Goal: Task Accomplishment & Management: Complete application form

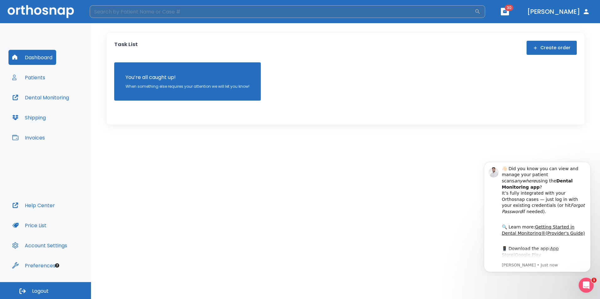
click at [195, 15] on input "search" at bounding box center [282, 11] width 385 height 13
click at [541, 53] on button "Create order" at bounding box center [552, 48] width 50 height 14
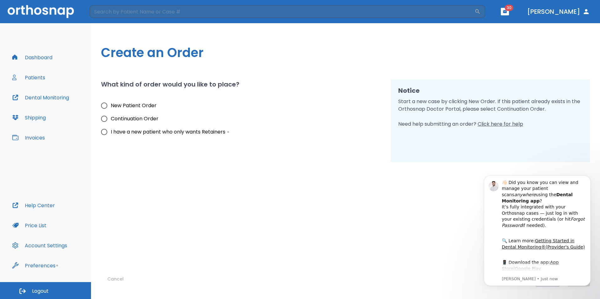
click at [143, 107] on span "New Patient Order" at bounding box center [134, 106] width 46 height 8
click at [111, 107] on input "New Patient Order" at bounding box center [104, 105] width 13 height 13
radio input "true"
click at [587, 180] on button "Dismiss notification" at bounding box center [589, 178] width 8 height 8
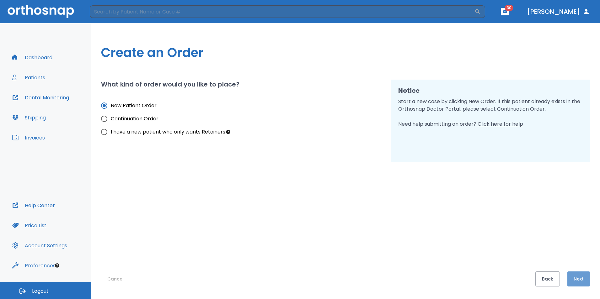
click at [585, 274] on button "Next" at bounding box center [579, 279] width 23 height 15
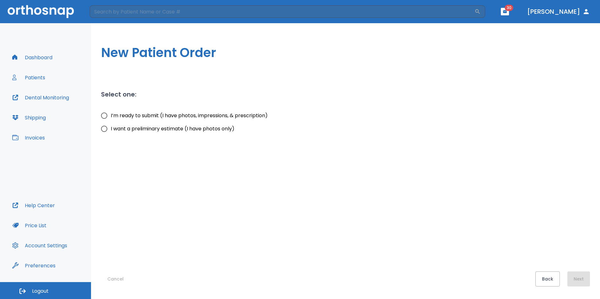
click at [184, 116] on span "I’m ready to submit (I have photos, impressions, & prescription)" at bounding box center [189, 116] width 157 height 8
click at [111, 116] on input "I’m ready to submit (I have photos, impressions, & prescription)" at bounding box center [104, 115] width 13 height 13
radio input "true"
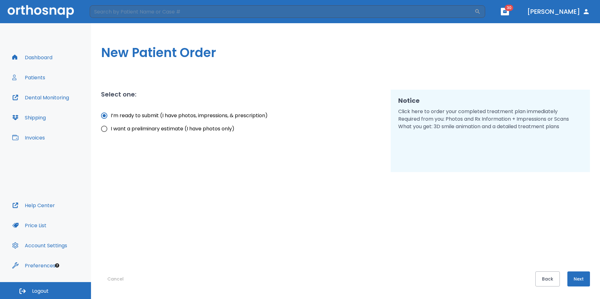
click at [183, 130] on span "I want a preliminary estimate (I have photos only)" at bounding box center [173, 129] width 124 height 8
click at [111, 130] on input "I want a preliminary estimate (I have photos only)" at bounding box center [104, 128] width 13 height 13
radio input "true"
click at [573, 276] on button "Next" at bounding box center [579, 279] width 23 height 15
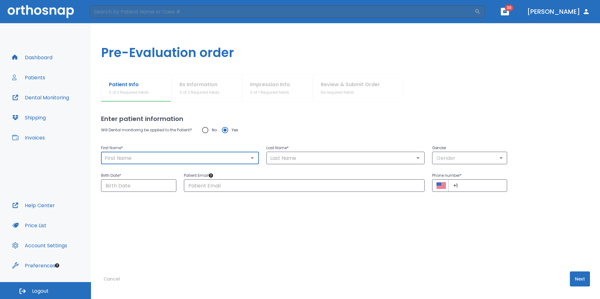
click at [179, 156] on input "text" at bounding box center [180, 158] width 154 height 9
type input "[PERSON_NAME]"
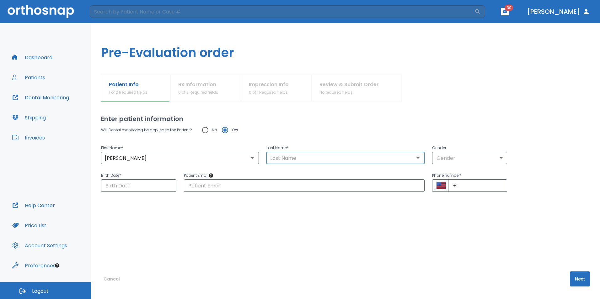
click at [288, 159] on input "text" at bounding box center [345, 158] width 154 height 9
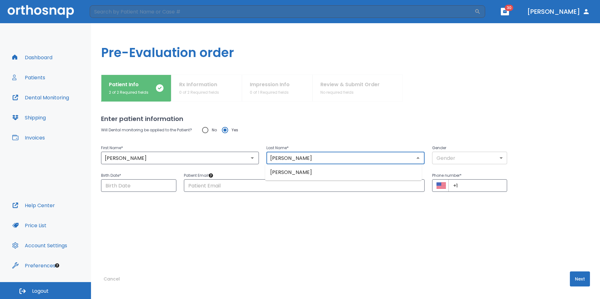
type input "[PERSON_NAME]"
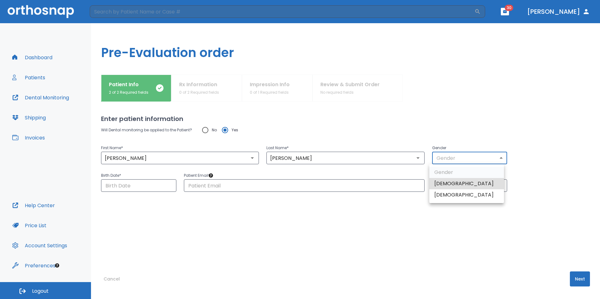
click at [451, 161] on body "​ 30 [PERSON_NAME] Dashboard Patients Dental Monitoring Shipping Invoices Help …" at bounding box center [300, 149] width 600 height 299
click at [450, 195] on li "[DEMOGRAPHIC_DATA]" at bounding box center [466, 195] width 75 height 11
type input "0"
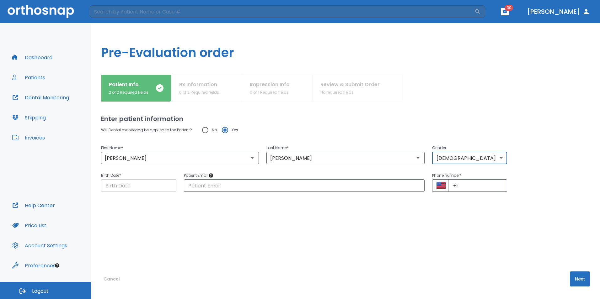
click at [160, 187] on input "Choose date" at bounding box center [138, 186] width 75 height 13
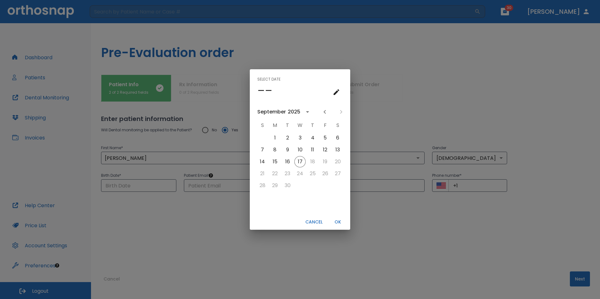
click at [264, 92] on h4 "––" at bounding box center [264, 90] width 15 height 13
click at [333, 91] on icon "calendar view is open, go to text input view" at bounding box center [337, 93] width 8 height 8
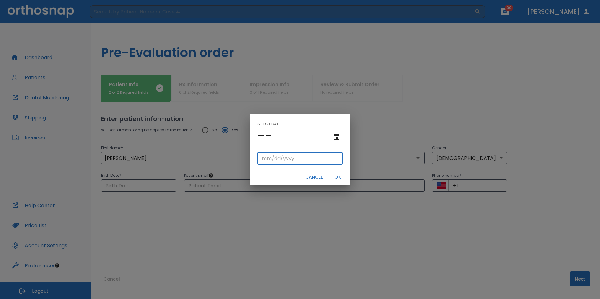
click at [295, 163] on input "tel" at bounding box center [299, 158] width 85 height 13
type input "07/06/"
type input "07/06/0001"
type input "07/06/1"
type input "07/06/0019"
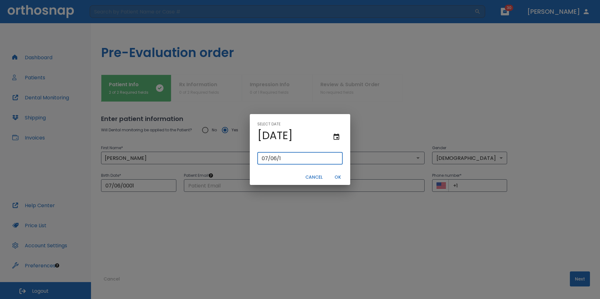
type input "[DATE]"
type input "07/06/0198"
type input "07/06/198"
type input "[DATE]"
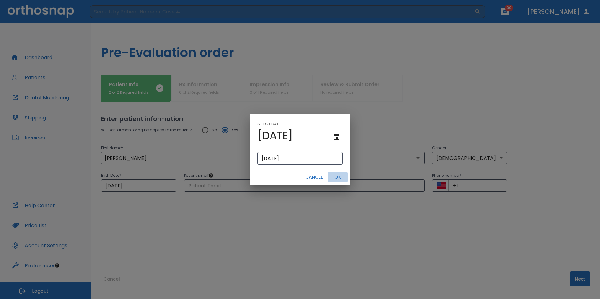
click at [342, 174] on button "OK" at bounding box center [338, 177] width 20 height 10
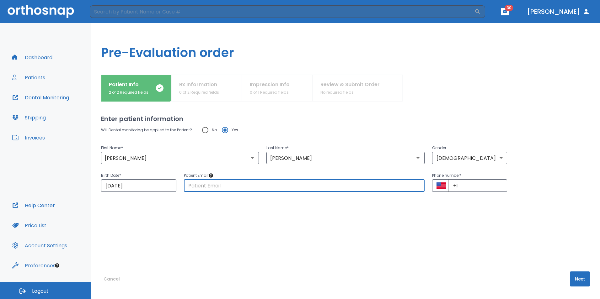
click at [271, 186] on input "text" at bounding box center [304, 186] width 241 height 13
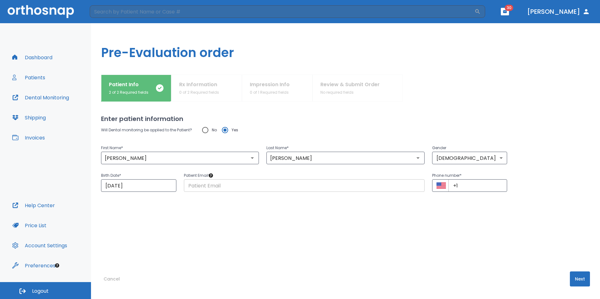
click at [212, 186] on input "text" at bounding box center [304, 186] width 241 height 13
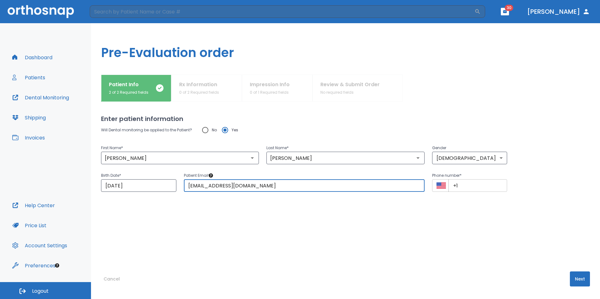
type input "[EMAIL_ADDRESS][DOMAIN_NAME]"
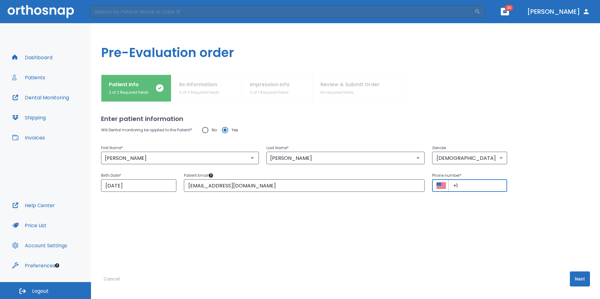
click at [463, 186] on input "+1" at bounding box center [478, 186] width 59 height 13
click at [481, 185] on input "+1" at bounding box center [478, 186] width 59 height 13
type input "[PHONE_NUMBER]"
click at [582, 277] on button "Next" at bounding box center [580, 279] width 20 height 15
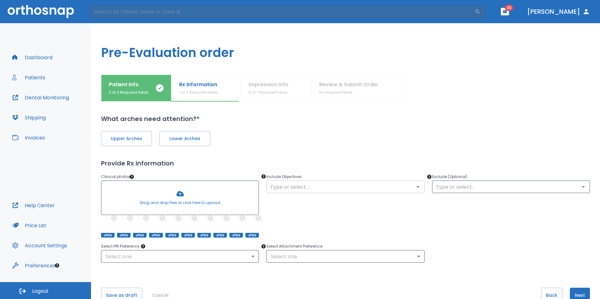
click at [308, 191] on input "text" at bounding box center [345, 187] width 154 height 9
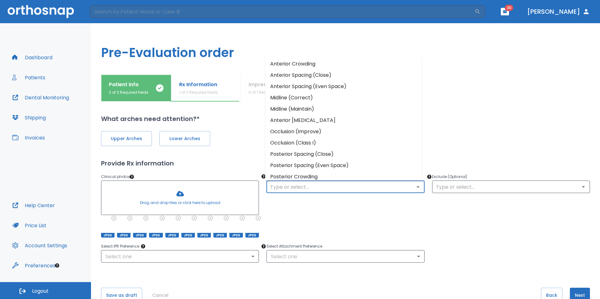
click at [297, 65] on li "Anterior Crowding" at bounding box center [343, 63] width 157 height 11
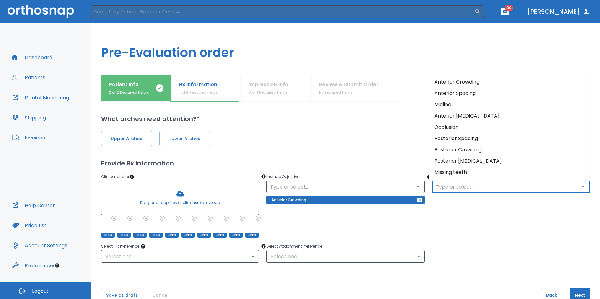
click at [480, 186] on input "text" at bounding box center [511, 187] width 154 height 9
click at [478, 197] on div "Exclude (Optional) ​" at bounding box center [507, 202] width 165 height 72
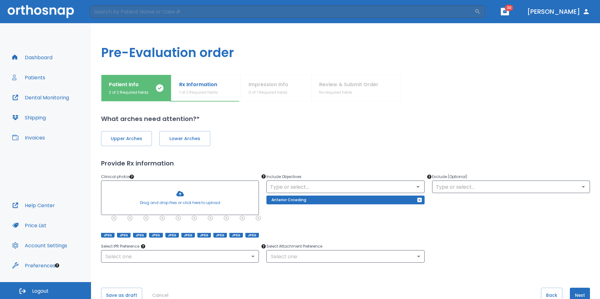
scroll to position [16, 0]
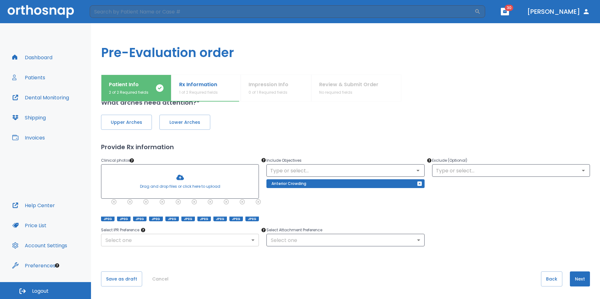
click at [230, 242] on body "​ 30 [PERSON_NAME] Dashboard Patients Dental Monitoring Shipping Invoices Help …" at bounding box center [300, 149] width 600 height 299
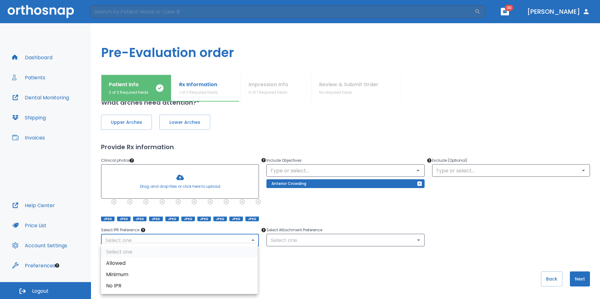
click at [182, 263] on li "Allowed" at bounding box center [179, 263] width 157 height 11
type input "1"
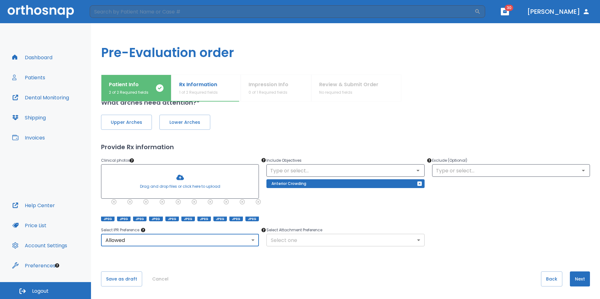
click at [325, 238] on body "​ 30 [PERSON_NAME] Dashboard Patients Dental Monitoring Shipping Invoices Help …" at bounding box center [300, 149] width 600 height 299
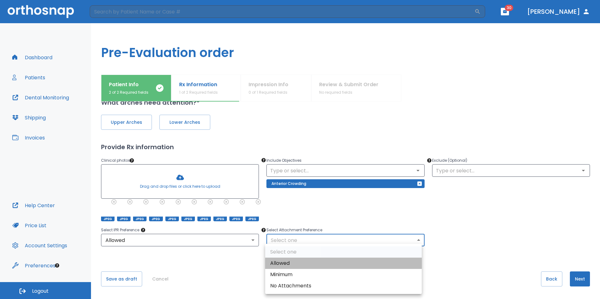
click at [319, 262] on li "Allowed" at bounding box center [343, 263] width 157 height 11
type input "1"
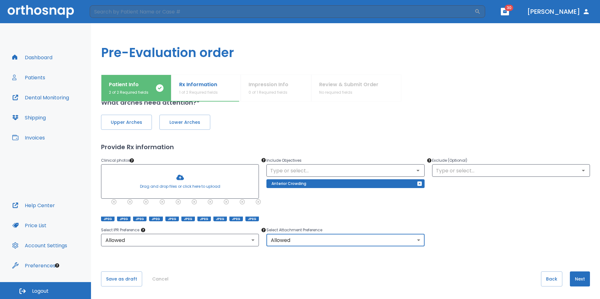
click at [574, 275] on button "Next" at bounding box center [580, 279] width 20 height 15
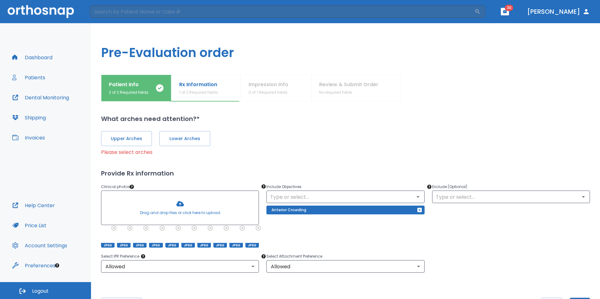
click at [155, 139] on div "Upper Arches Lower Arches" at bounding box center [345, 138] width 489 height 15
click at [140, 139] on span "Upper Arches" at bounding box center [127, 139] width 38 height 7
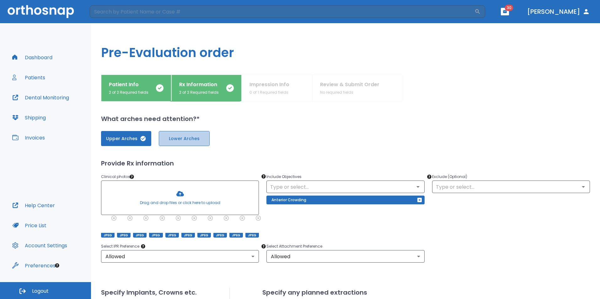
click at [201, 140] on span "Lower Arches" at bounding box center [184, 139] width 38 height 7
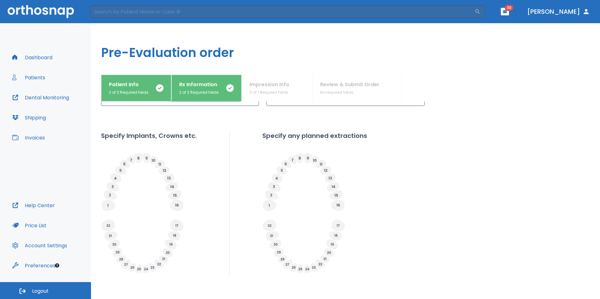
scroll to position [186, 0]
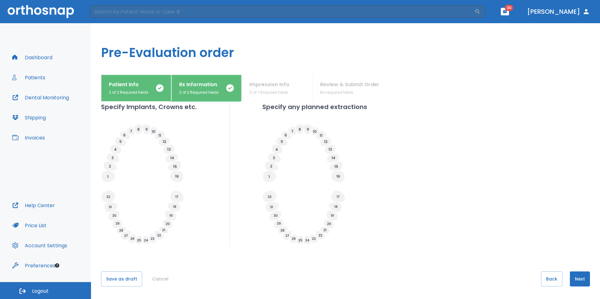
click at [577, 278] on button "Next" at bounding box center [580, 279] width 20 height 15
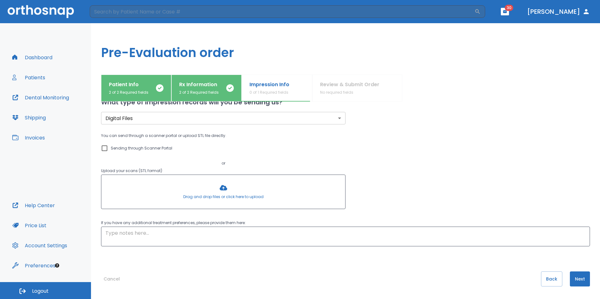
scroll to position [0, 0]
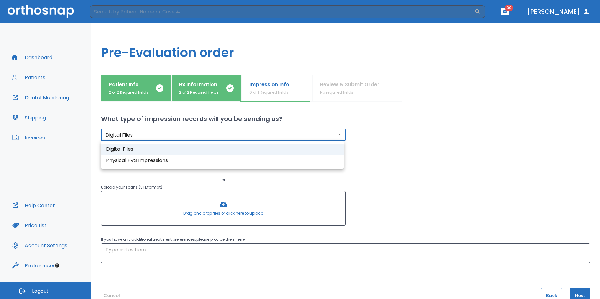
click at [170, 133] on body "​ 30 [PERSON_NAME] Dashboard Patients Dental Monitoring Shipping Invoices Help …" at bounding box center [300, 149] width 600 height 299
click at [168, 159] on li "Physical PVS Impressions" at bounding box center [222, 160] width 243 height 11
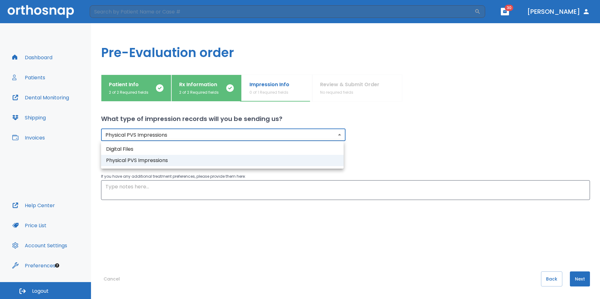
click at [169, 137] on body "​ 30 [PERSON_NAME] Dashboard Patients Dental Monitoring Shipping Invoices Help …" at bounding box center [300, 149] width 600 height 299
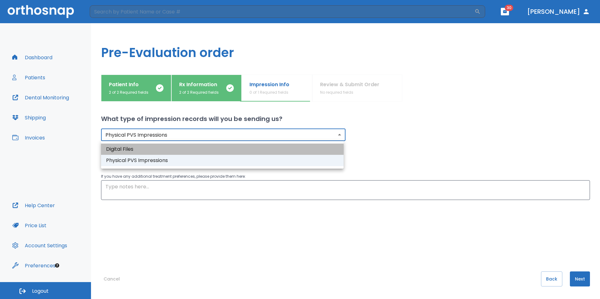
click at [166, 152] on li "Digital Files" at bounding box center [222, 149] width 243 height 11
type input "digital"
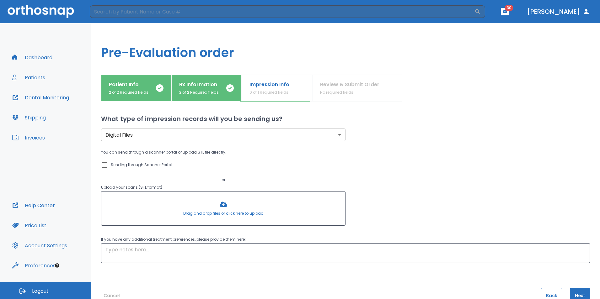
click at [153, 165] on p "Sending through Scanner Portal" at bounding box center [142, 165] width 62 height 8
click at [108, 165] on input "Sending through Scanner Portal" at bounding box center [105, 165] width 8 height 8
checkbox input "true"
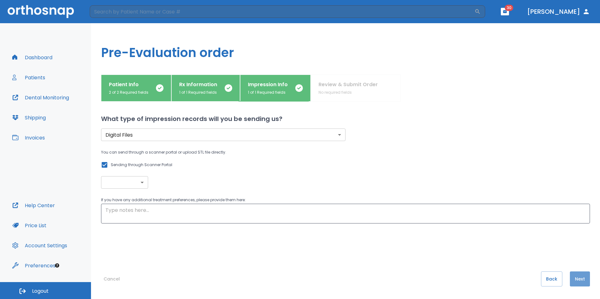
click at [585, 281] on button "Next" at bounding box center [580, 279] width 20 height 15
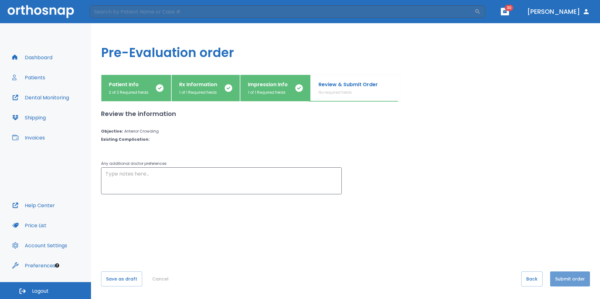
click at [560, 275] on button "Submit order" at bounding box center [570, 279] width 40 height 15
